Goal: Information Seeking & Learning: Learn about a topic

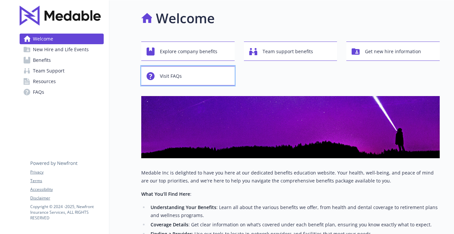
click at [191, 74] on div "Visit FAQs" at bounding box center [188, 76] width 85 height 13
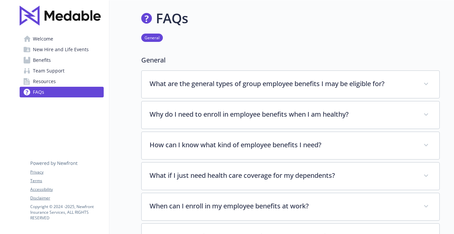
click at [51, 51] on span "New Hire and Life Events" at bounding box center [61, 49] width 56 height 11
